Goal: Information Seeking & Learning: Check status

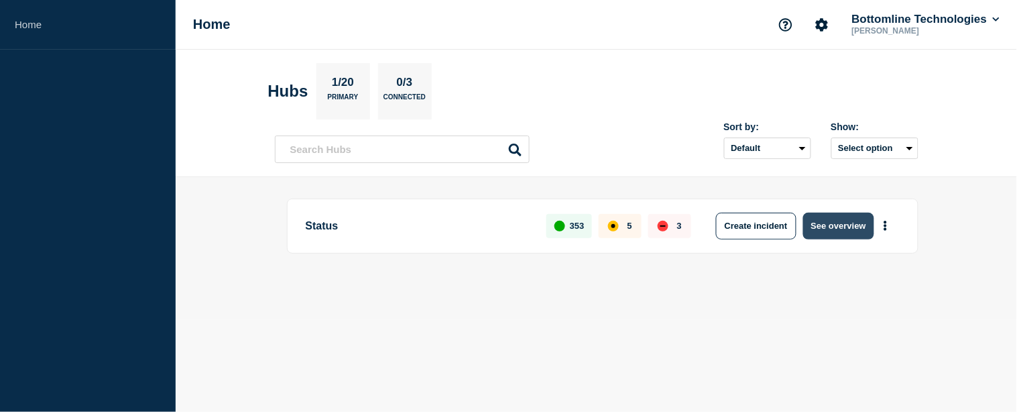
click at [843, 225] on button "See overview" at bounding box center [838, 225] width 71 height 27
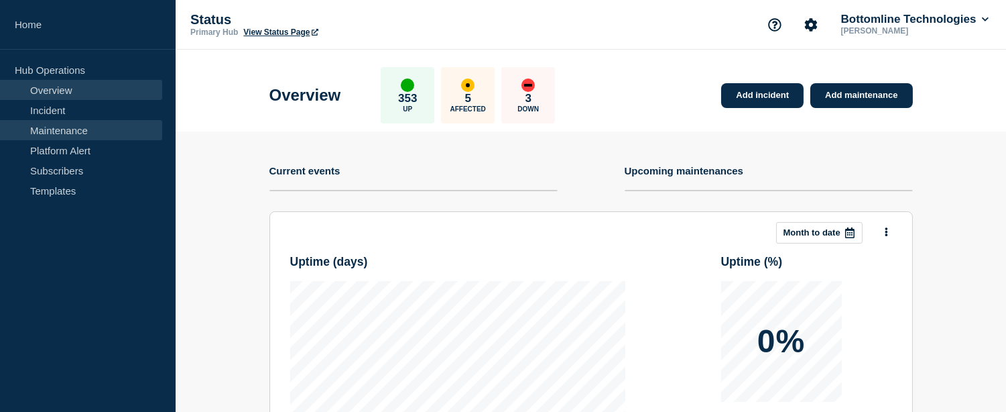
click at [34, 135] on link "Maintenance" at bounding box center [81, 130] width 162 height 20
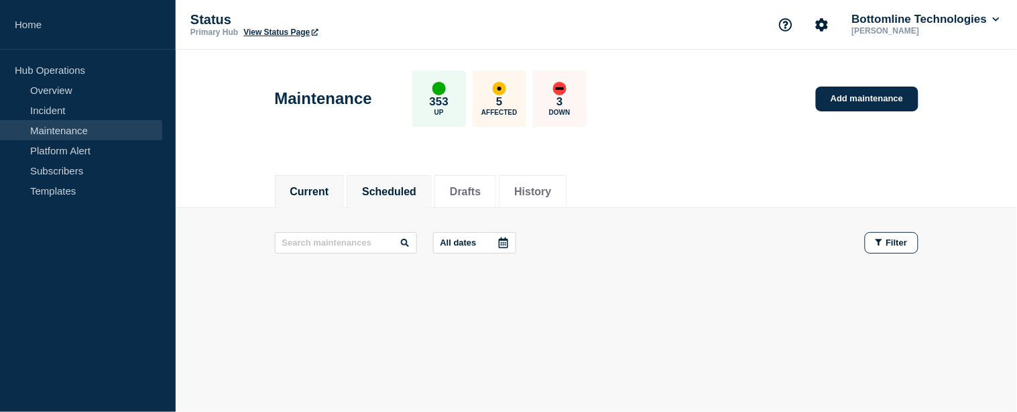
click at [393, 186] on button "Scheduled" at bounding box center [389, 192] width 54 height 12
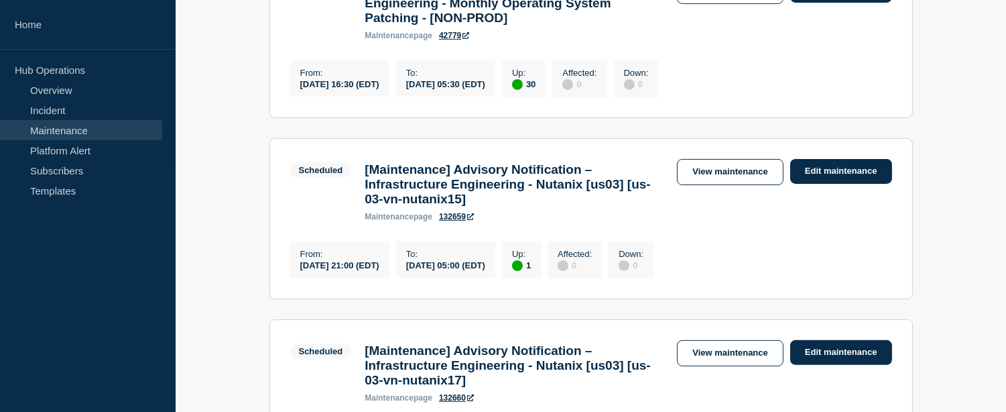
scroll to position [745, 0]
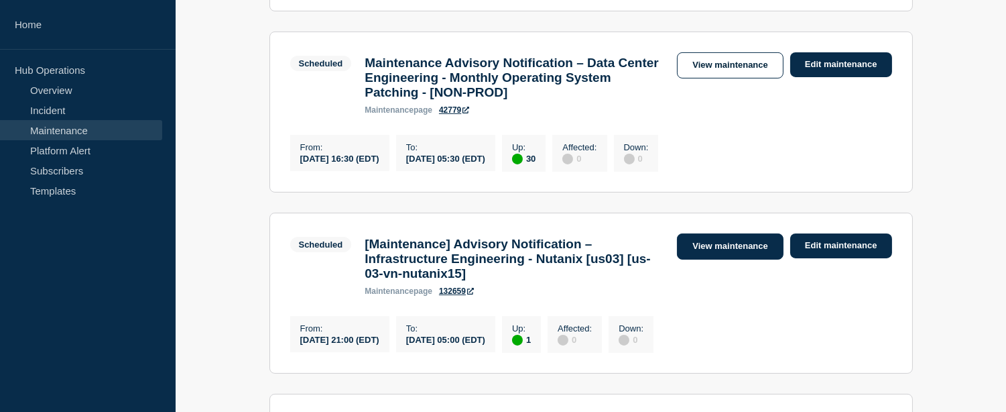
click at [736, 259] on link "View maintenance" at bounding box center [730, 246] width 106 height 26
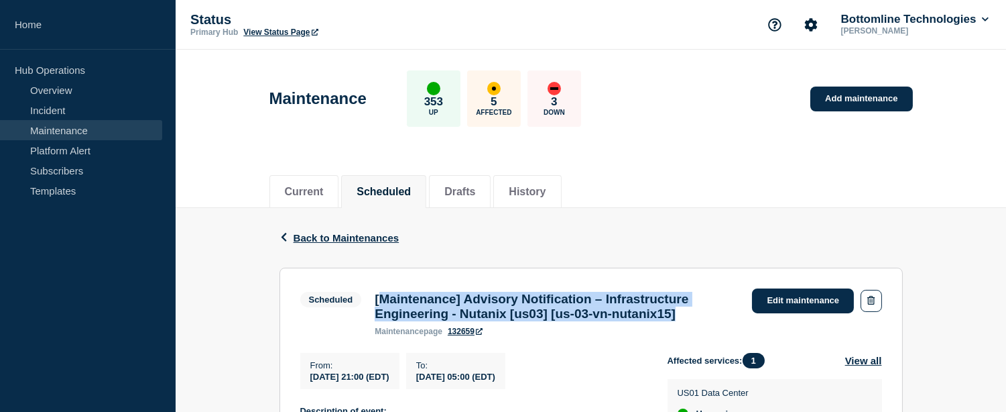
drag, startPoint x: 658, startPoint y: 316, endPoint x: 377, endPoint y: 298, distance: 282.1
click at [377, 298] on h3 "[Maintenance] Advisory Notification – Infrastructure Engineering - Nutanix [us0…" at bounding box center [557, 306] width 364 height 29
copy h3 "[Maintenance] Advisory Notification – Infrastructure Engineering - Nutanix [us0…"
drag, startPoint x: 311, startPoint y: 384, endPoint x: 560, endPoint y: 378, distance: 248.7
click at [560, 378] on div "From : 2025-08-13 21:00 (EDT) To : 2025-08-14 05:00 (EDT)" at bounding box center [483, 371] width 367 height 36
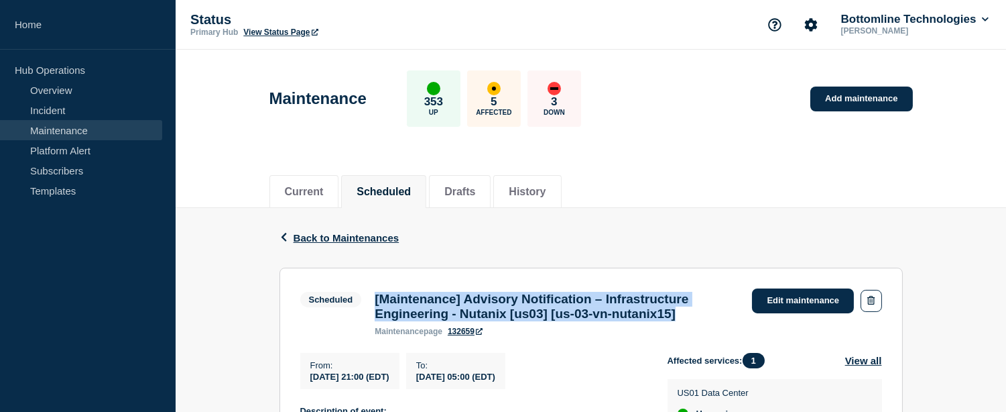
copy div "2025-08-13 21:00 (EDT) To : 2025-08-14 05:00 (EDT)"
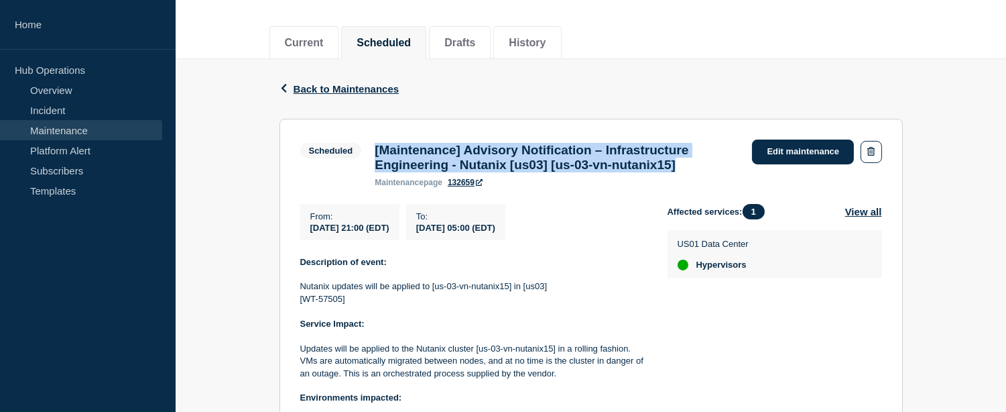
scroll to position [223, 0]
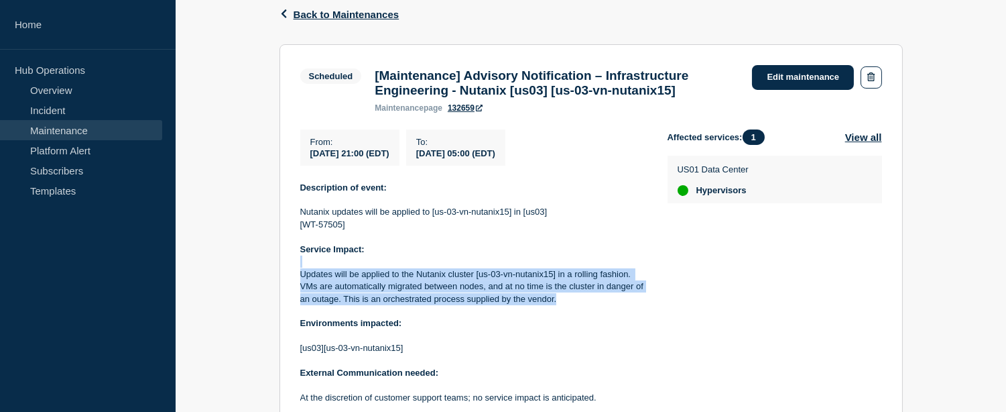
drag, startPoint x: 558, startPoint y: 304, endPoint x: 298, endPoint y: 275, distance: 260.9
click at [298, 275] on section "Scheduled [Maintenance] Advisory Notification – Infrastructure Engineering - Nu…" at bounding box center [590, 277] width 623 height 467
click at [304, 282] on p "Updates will be applied to the Nutanix cluster [us-03-vn-nutanix15] in a rollin…" at bounding box center [473, 286] width 346 height 37
click at [302, 282] on p "Updates will be applied to the Nutanix cluster [us-03-vn-nutanix15] in a rollin…" at bounding box center [473, 286] width 346 height 37
copy p "Updates will be applied to the Nutanix cluster [us-03-vn-nutanix15] in a rollin…"
